Goal: Task Accomplishment & Management: Use online tool/utility

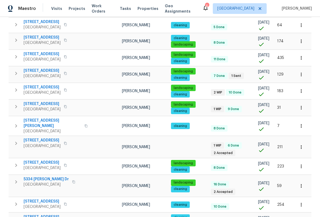
scroll to position [590, 0]
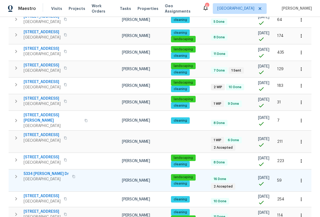
click at [17, 174] on icon "button" at bounding box center [16, 177] width 6 height 6
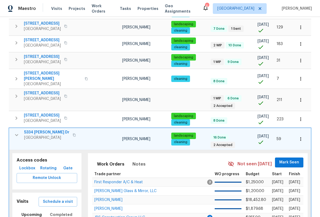
scroll to position [641, 0]
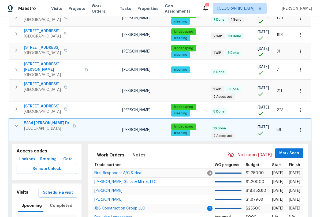
click at [67, 190] on span "Schedule a visit" at bounding box center [58, 193] width 30 height 7
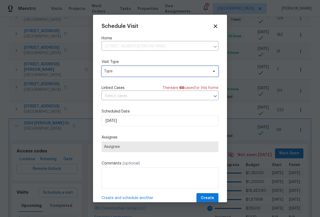
click at [147, 73] on span "Type" at bounding box center [156, 71] width 104 height 5
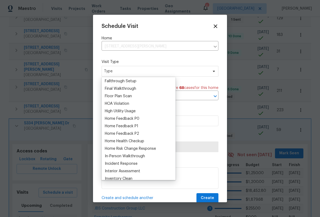
scroll to position [129, 0]
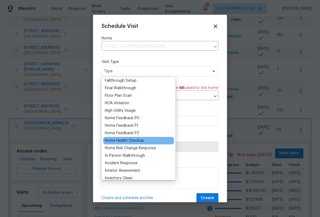
click at [130, 141] on div "Home Health Checkup" at bounding box center [124, 140] width 39 height 5
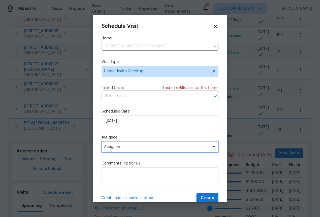
click at [138, 149] on span "Assignee" at bounding box center [156, 147] width 105 height 4
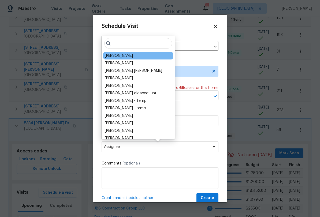
click at [128, 57] on div "[PERSON_NAME]" at bounding box center [119, 55] width 28 height 5
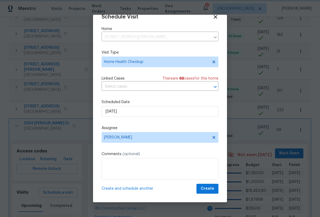
scroll to position [10, 0]
click at [211, 190] on span "Create" at bounding box center [207, 189] width 13 height 7
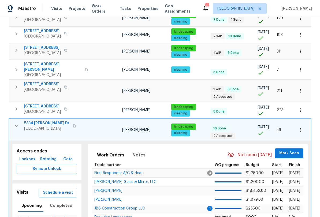
click at [26, 156] on span "Lockbox" at bounding box center [27, 159] width 16 height 7
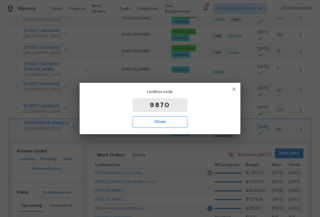
click at [175, 124] on span "Close" at bounding box center [160, 122] width 43 height 7
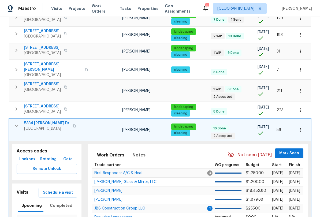
scroll to position [641, 0]
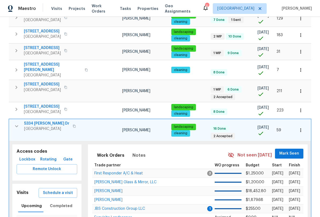
click at [27, 156] on span "Lockbox" at bounding box center [27, 159] width 16 height 7
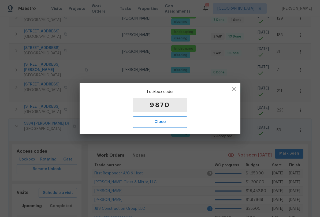
click at [174, 125] on span "Close" at bounding box center [160, 122] width 43 height 7
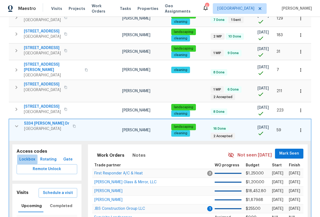
click at [28, 156] on span "Lockbox" at bounding box center [27, 159] width 16 height 7
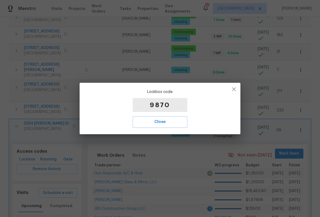
click at [165, 123] on span "Close" at bounding box center [160, 122] width 43 height 7
